Goal: Book appointment/travel/reservation

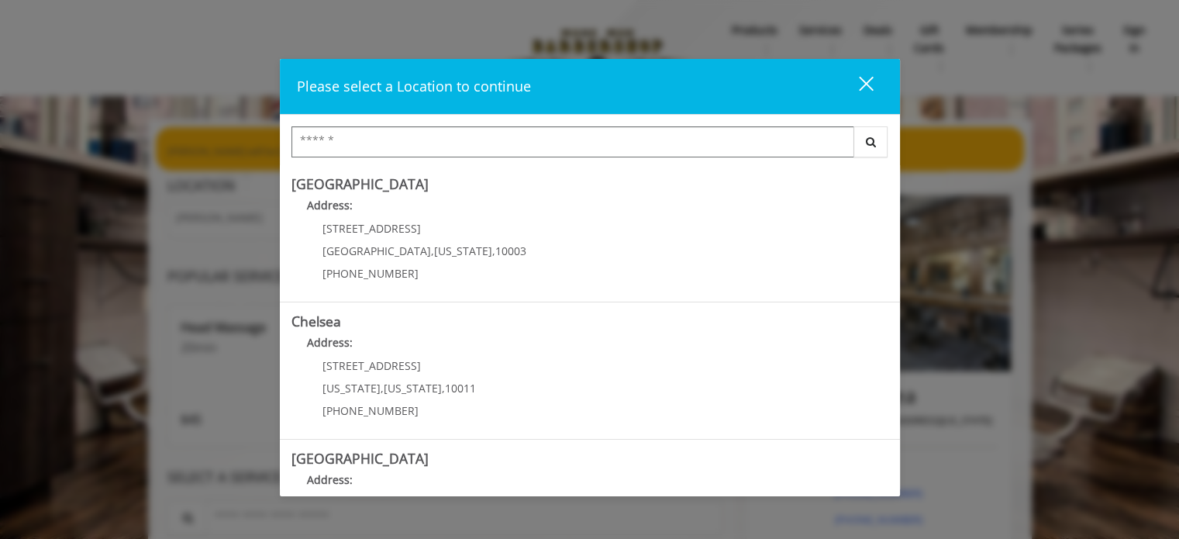
scroll to position [155, 0]
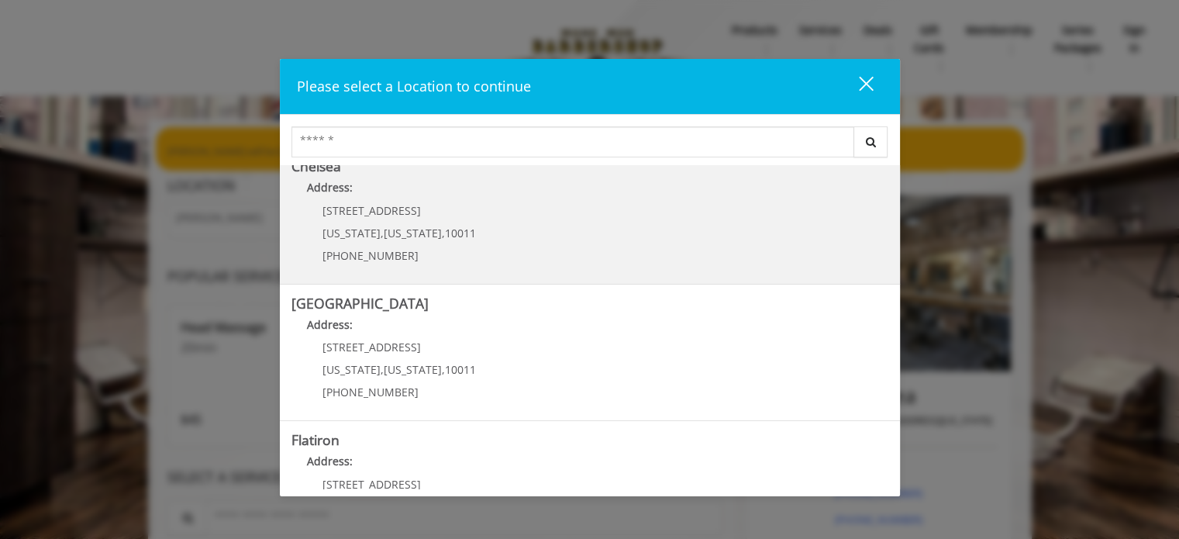
click at [519, 241] on link "Chelsea Address: [STREET_ADDRESS][US_STATE][US_STATE] (917) 639-3902" at bounding box center [589, 215] width 597 height 113
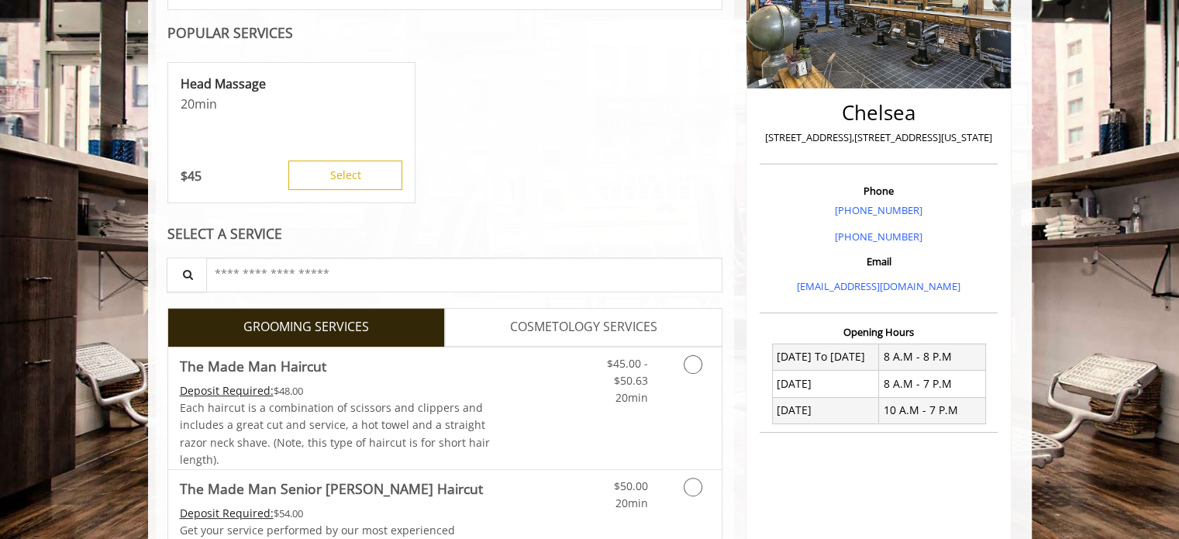
scroll to position [310, 0]
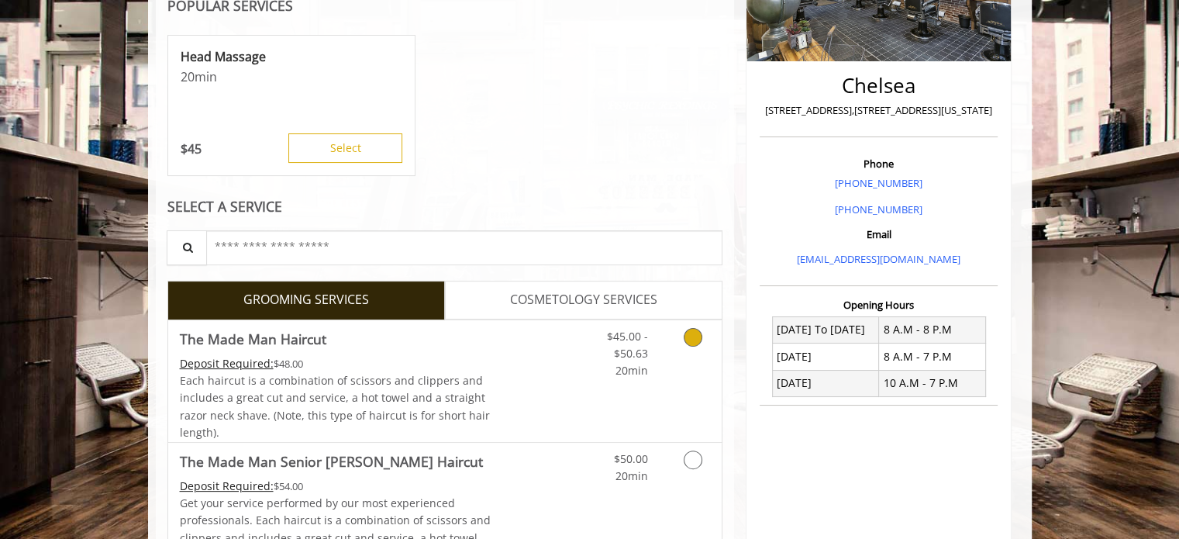
click at [536, 357] on link "Discounted Price" at bounding box center [537, 381] width 92 height 122
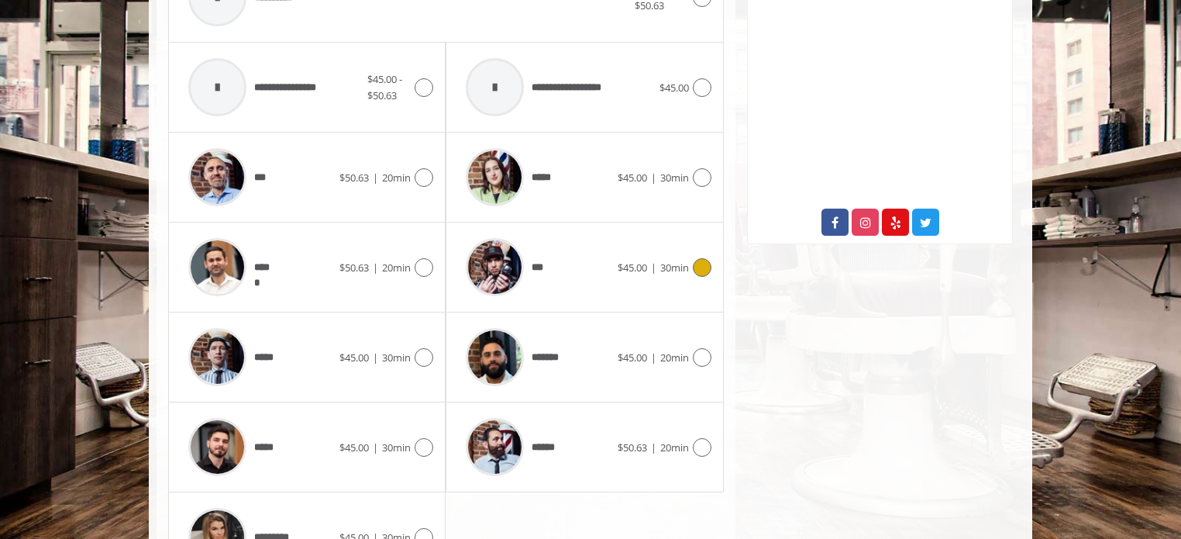
scroll to position [770, 0]
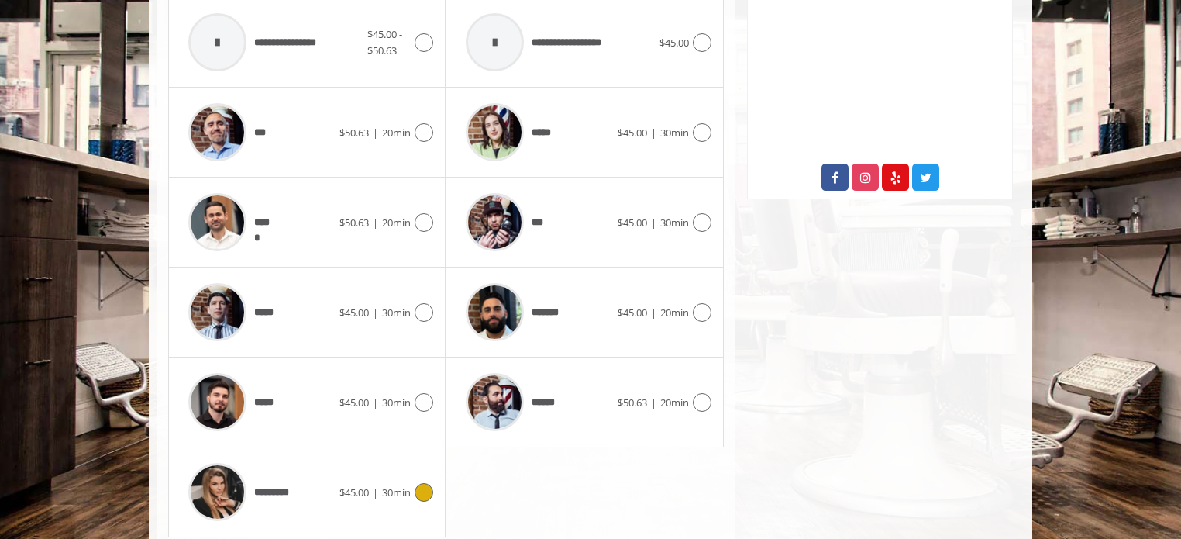
click at [425, 487] on icon at bounding box center [424, 492] width 19 height 19
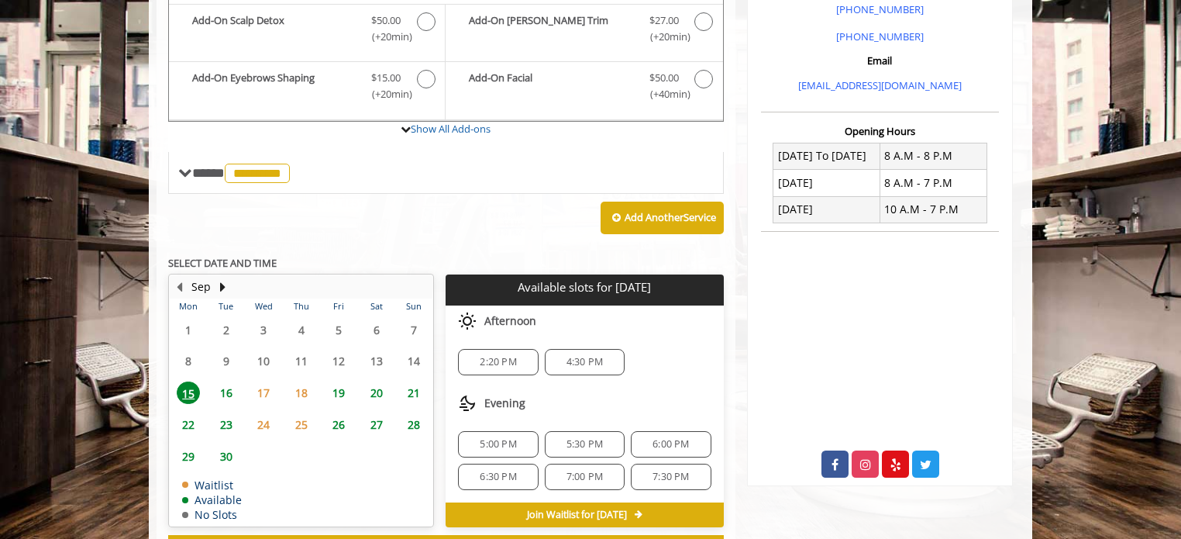
scroll to position [461, 0]
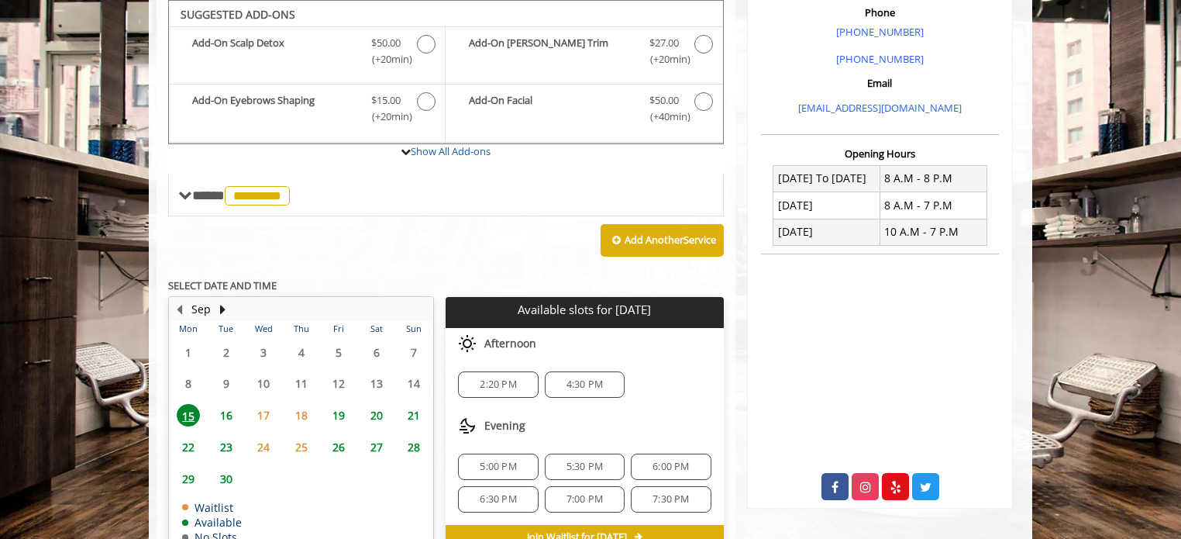
click at [493, 460] on span "5:00 PM" at bounding box center [498, 466] width 36 height 12
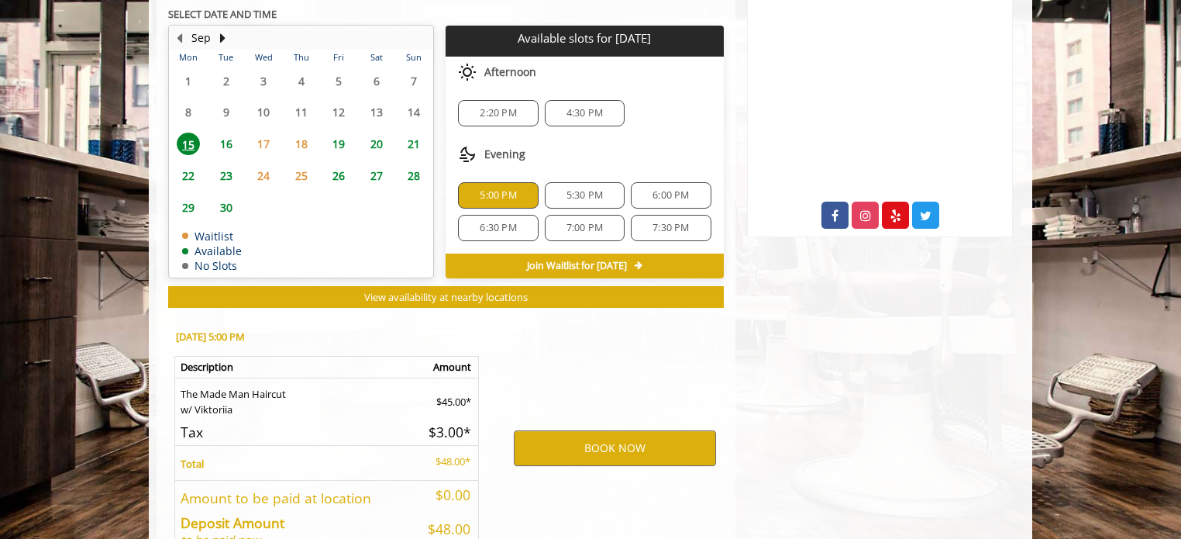
scroll to position [823, 0]
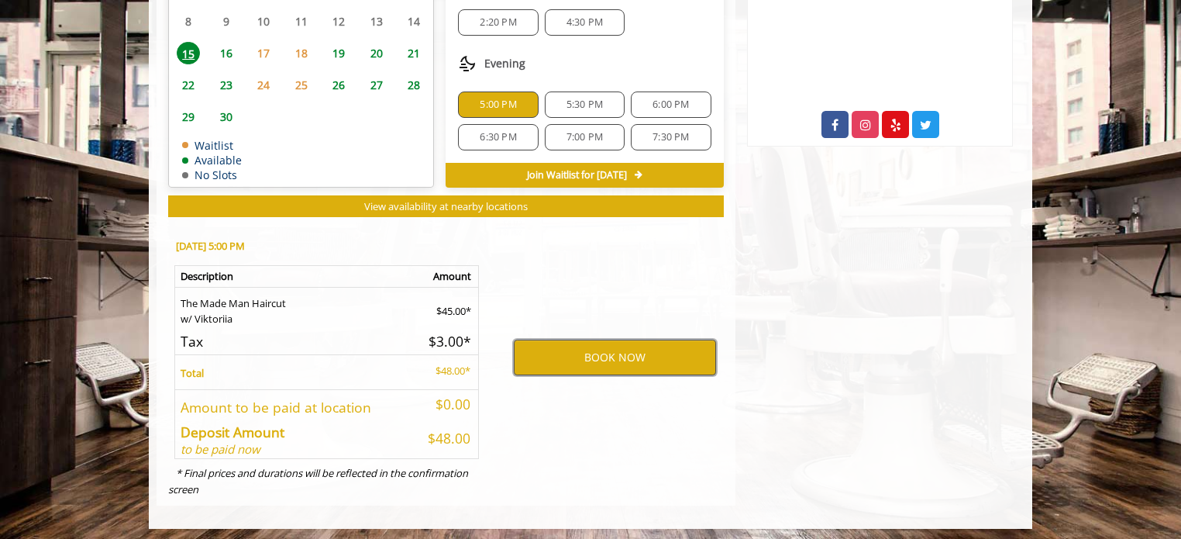
click at [559, 359] on button "BOOK NOW" at bounding box center [615, 357] width 202 height 36
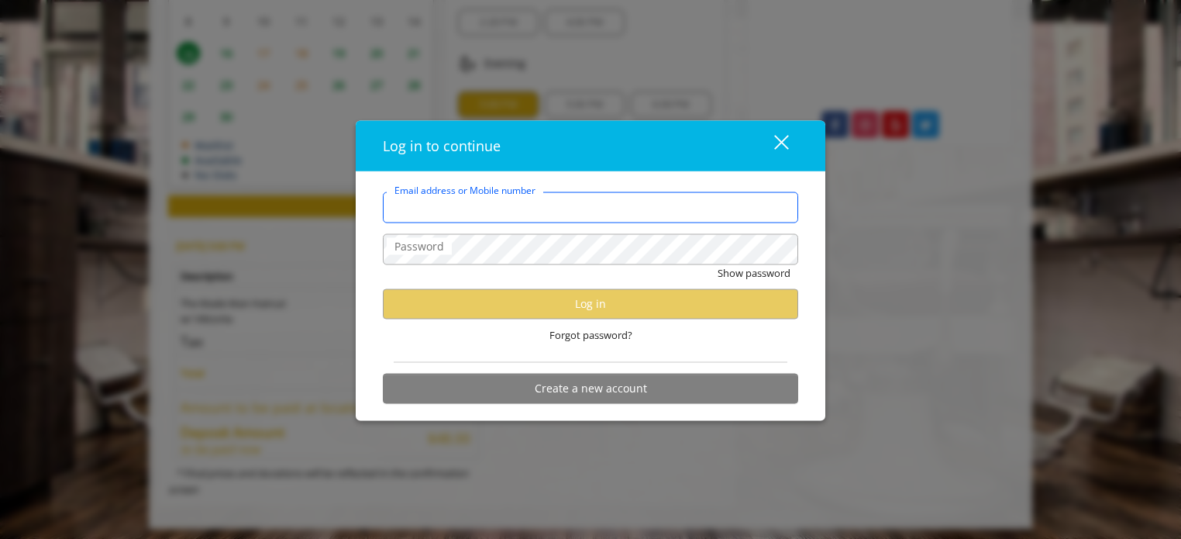
type input "**********"
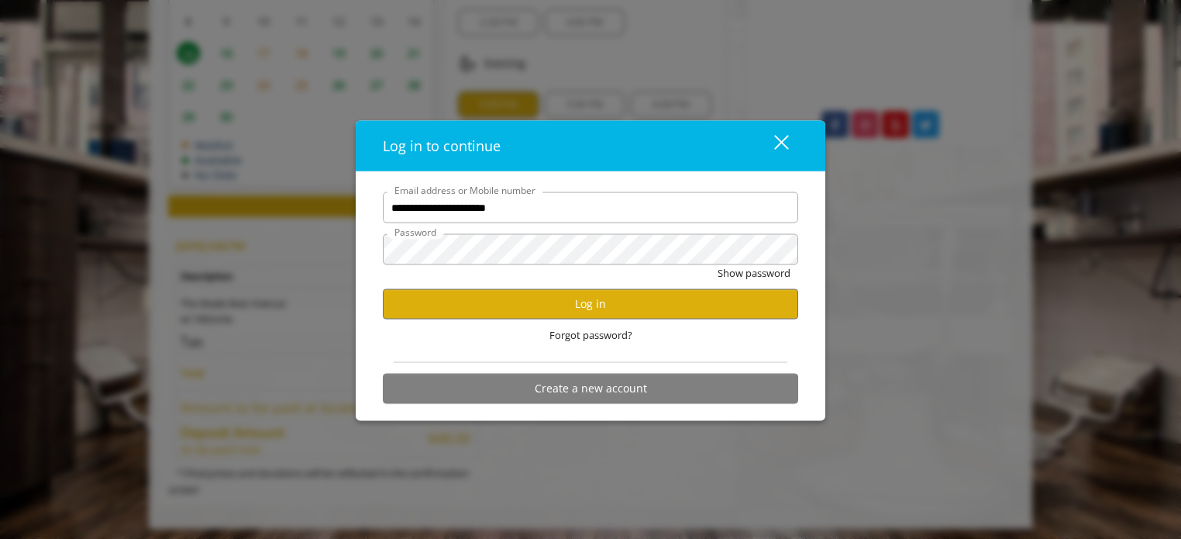
scroll to position [0, 0]
click at [502, 310] on button "Log in" at bounding box center [590, 303] width 415 height 30
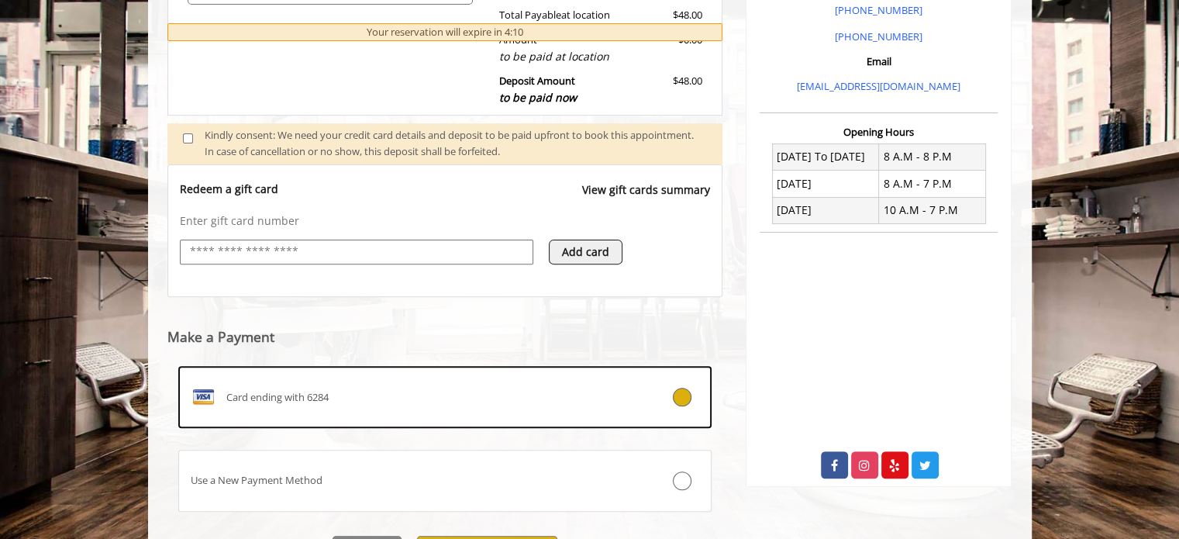
scroll to position [567, 0]
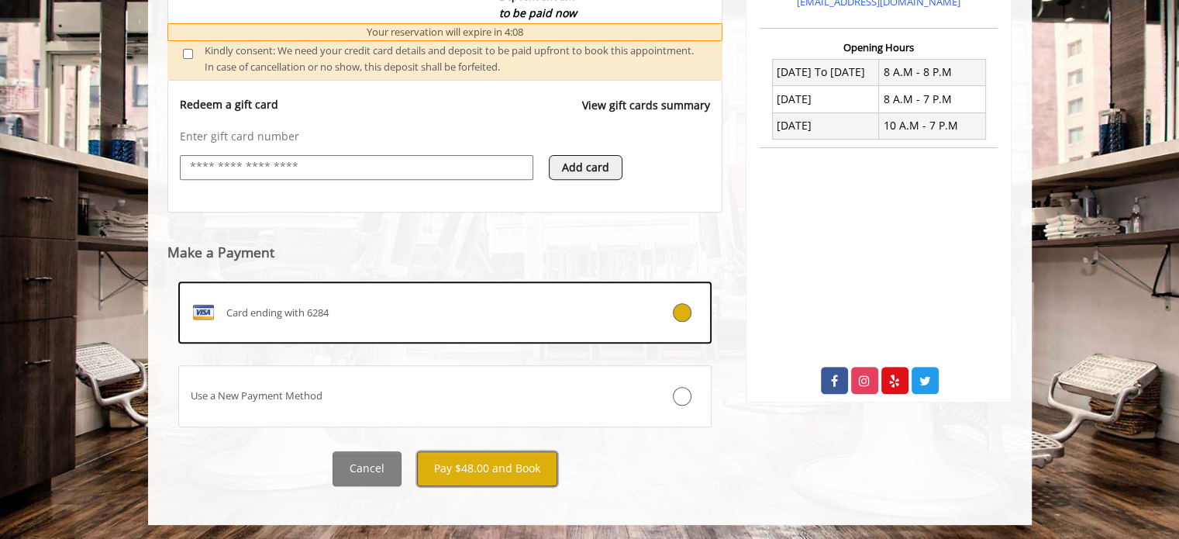
click at [470, 468] on button "Pay $48.00 and Book" at bounding box center [487, 468] width 140 height 35
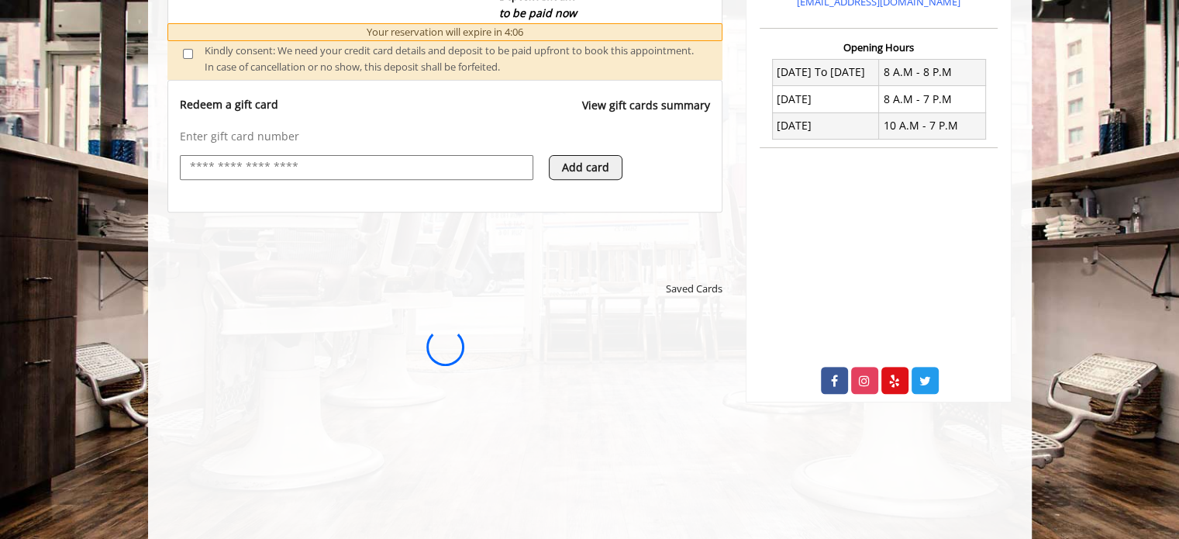
scroll to position [0, 0]
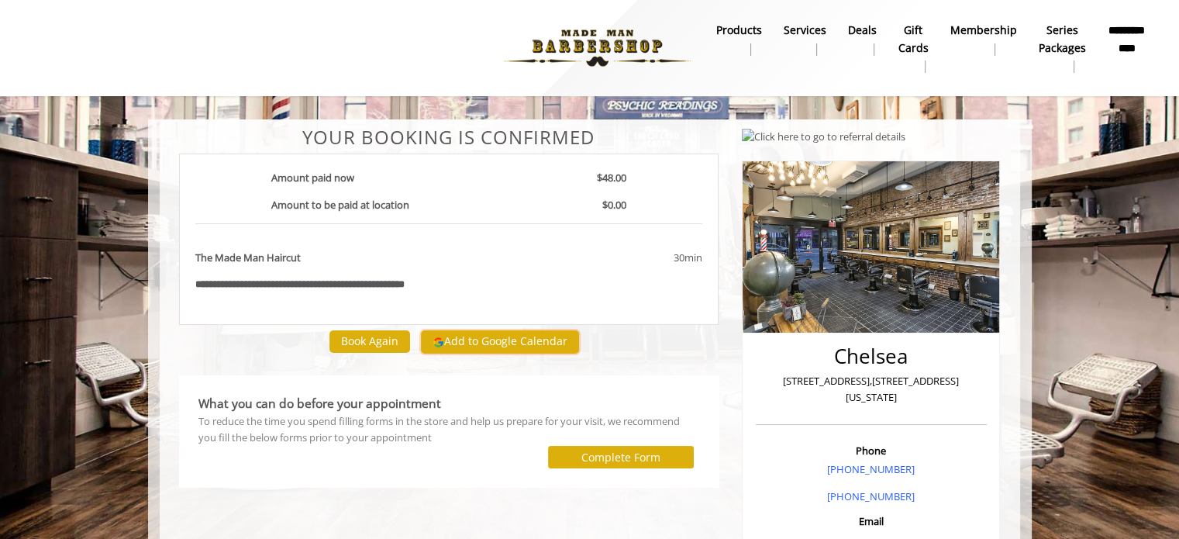
click at [486, 336] on button "Add to Google Calendar" at bounding box center [500, 341] width 158 height 23
